Goal: Information Seeking & Learning: Learn about a topic

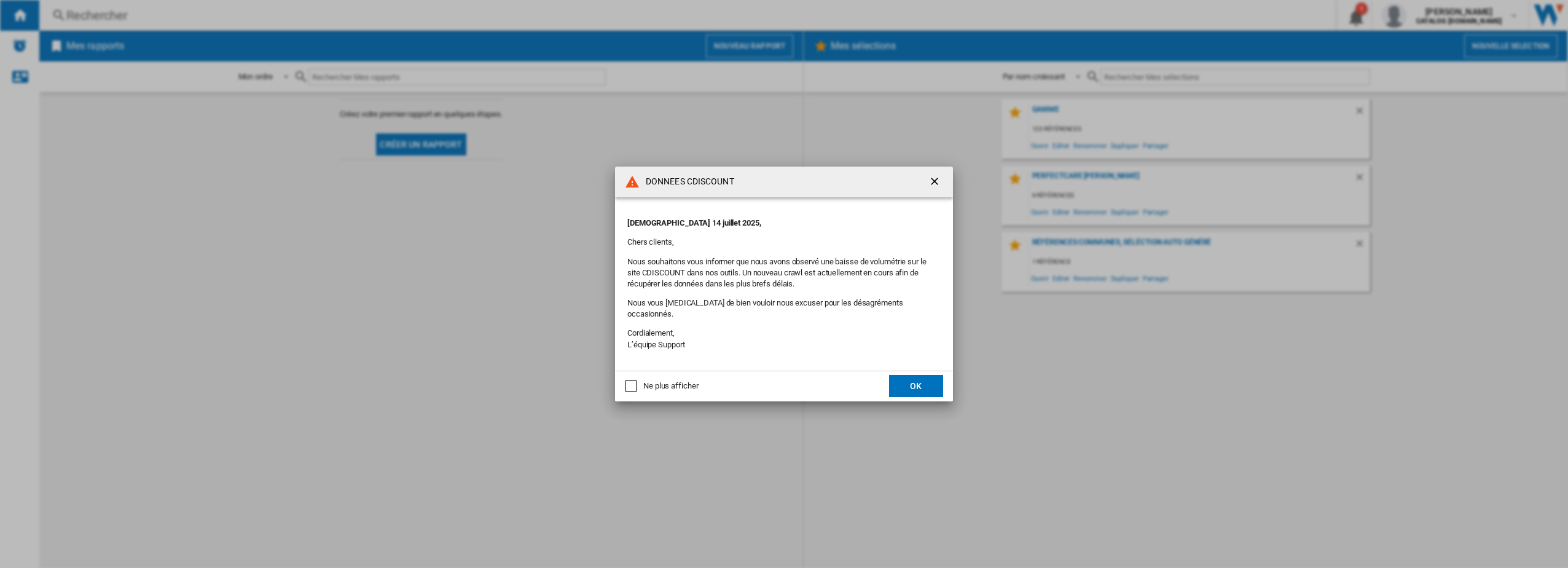
click at [630, 380] on div "Ne plus afficher" at bounding box center [631, 386] width 13 height 13
click at [913, 378] on button "OK" at bounding box center [916, 385] width 54 height 23
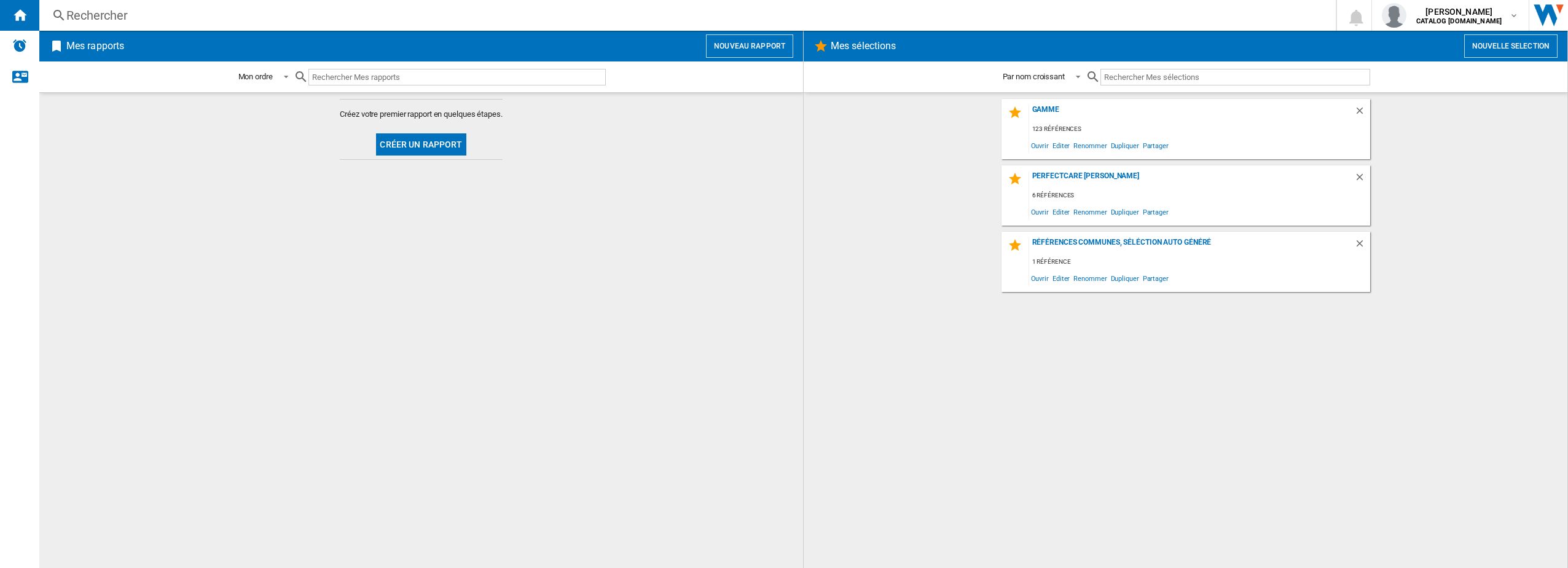
click at [88, 13] on div "Rechercher" at bounding box center [685, 15] width 1238 height 17
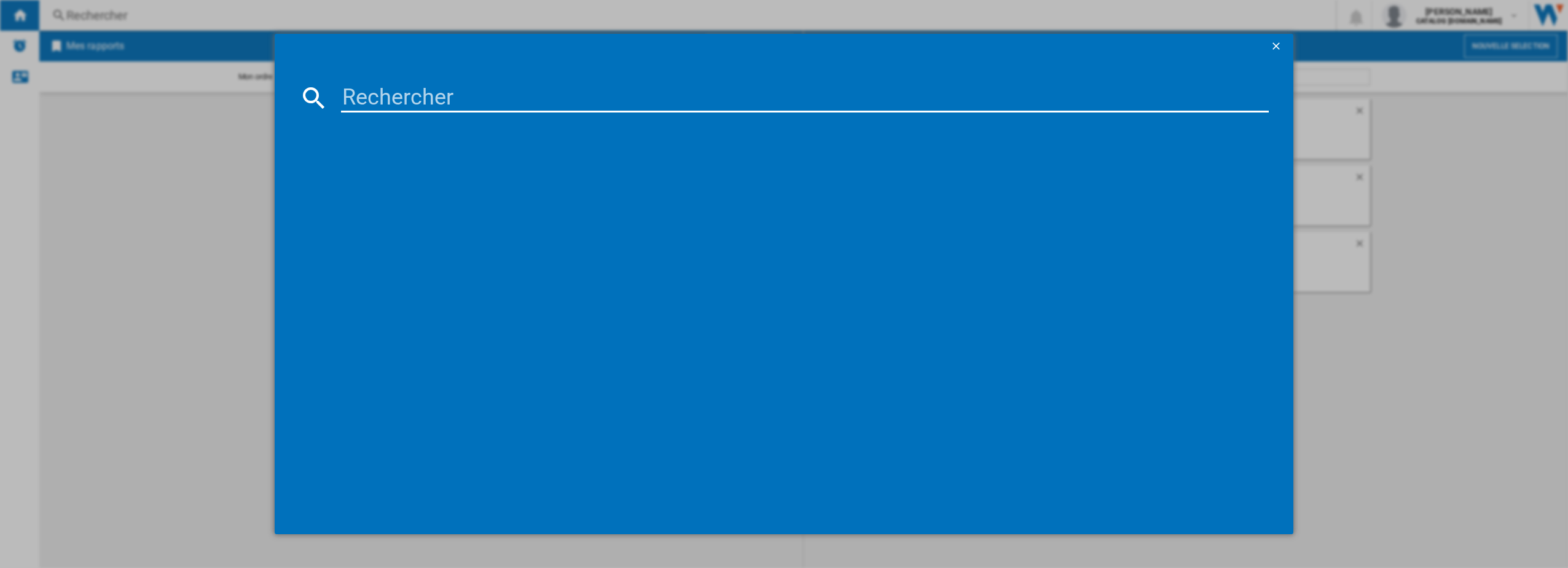
click at [388, 93] on input at bounding box center [805, 97] width 928 height 30
paste input "NZ64T3706A1"
type input "NZ64T3706A1"
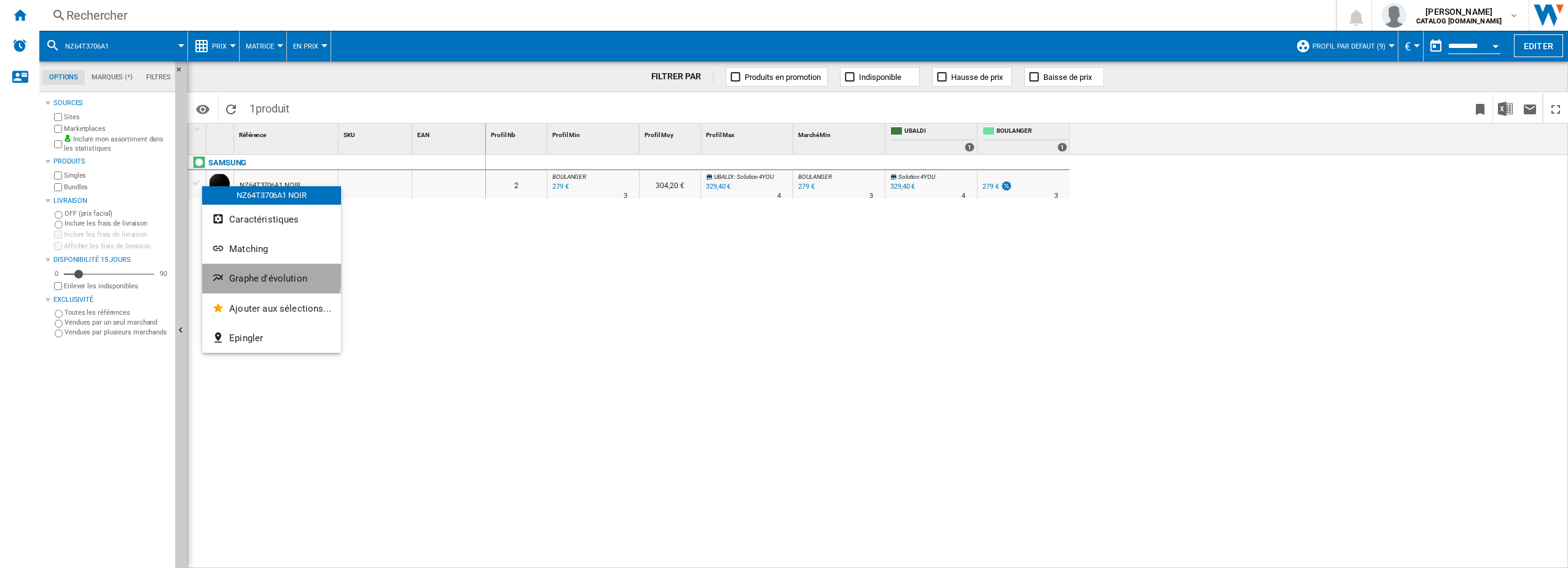
click at [260, 274] on span "Graphe d'évolution" at bounding box center [268, 278] width 78 height 11
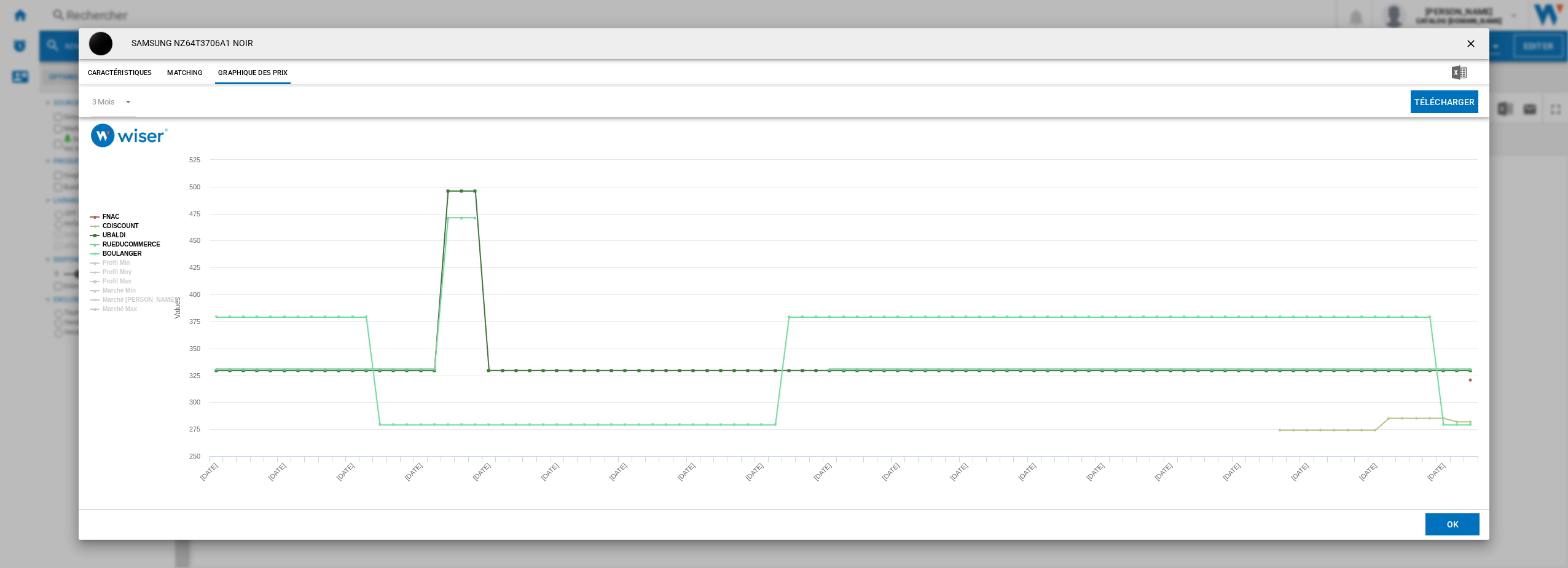
click at [115, 214] on tspan "FNAC" at bounding box center [111, 217] width 16 height 7
click at [117, 223] on tspan "CDISCOUNT" at bounding box center [121, 226] width 36 height 7
click at [132, 104] on span "Product popup" at bounding box center [124, 101] width 14 height 11
click at [113, 132] on div "6 Mois" at bounding box center [103, 131] width 23 height 11
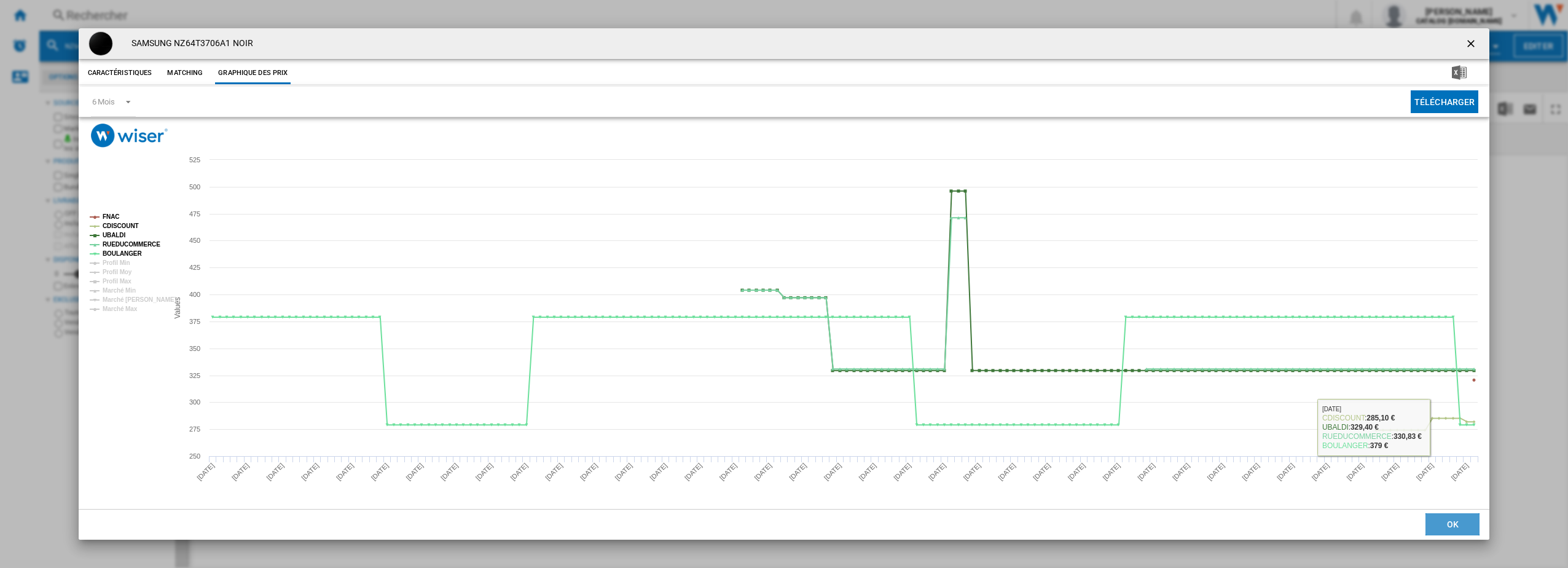
click at [1452, 519] on button "OK" at bounding box center [1453, 524] width 54 height 23
